Goal: Find specific page/section: Find specific page/section

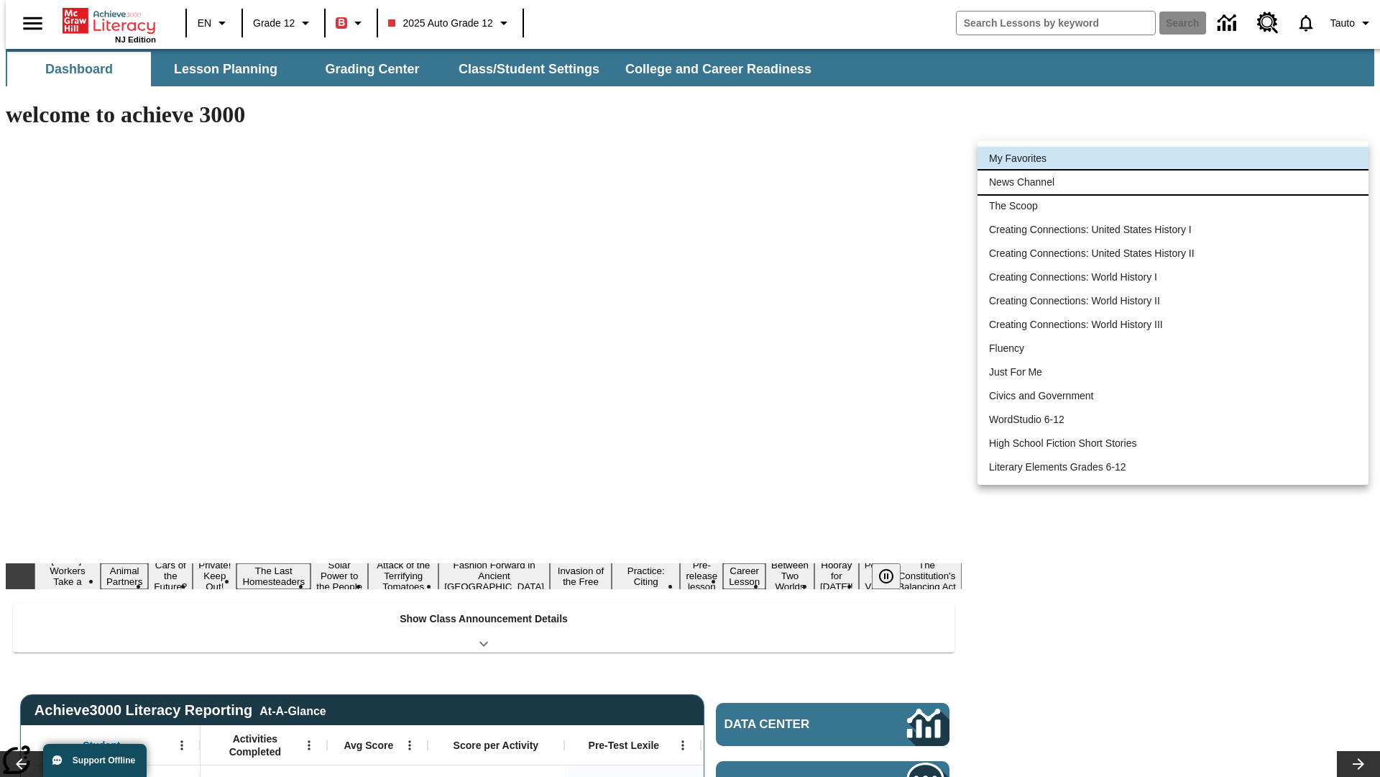
click at [1173, 182] on li "News Channel" at bounding box center [1173, 182] width 391 height 24
type input "120"
